Goal: Complete application form

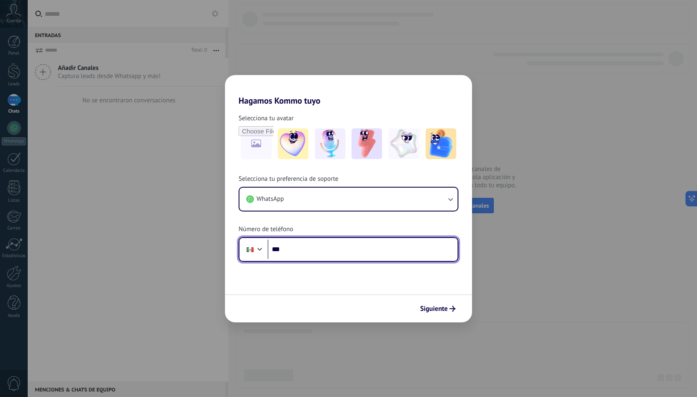
click at [328, 254] on input "***" at bounding box center [363, 250] width 190 height 20
type input "**********"
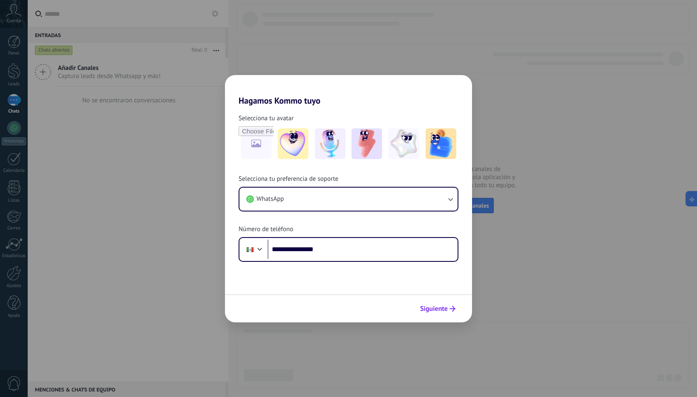
click at [444, 307] on span "Siguiente" at bounding box center [434, 309] width 28 height 6
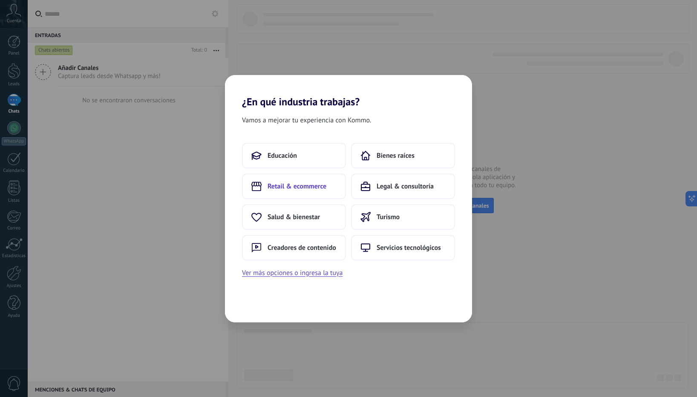
click at [327, 189] on button "Retail & ecommerce" at bounding box center [294, 186] width 104 height 26
